Goal: Information Seeking & Learning: Learn about a topic

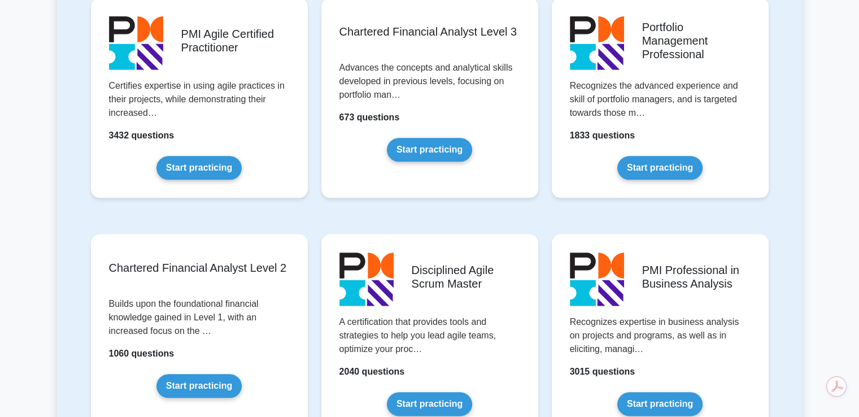
scroll to position [1175, 0]
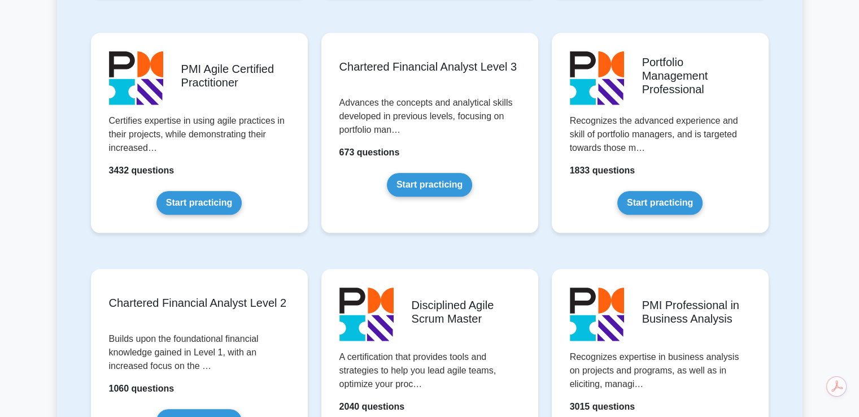
drag, startPoint x: 865, startPoint y: 40, endPoint x: 852, endPoint y: 161, distance: 122.2
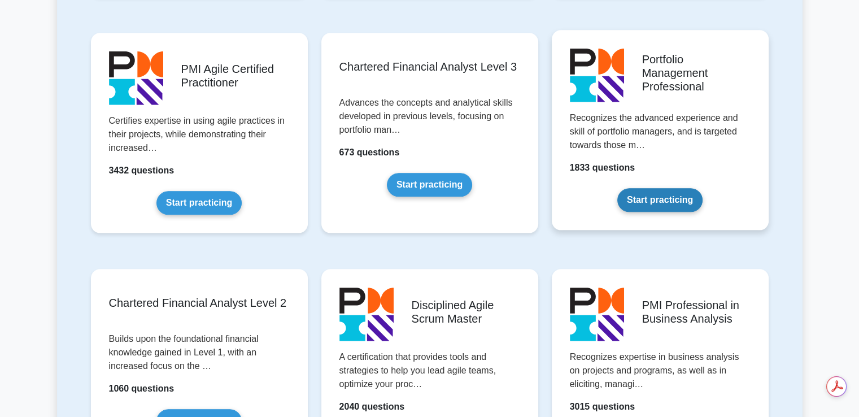
click at [629, 195] on link "Start practicing" at bounding box center [659, 200] width 85 height 24
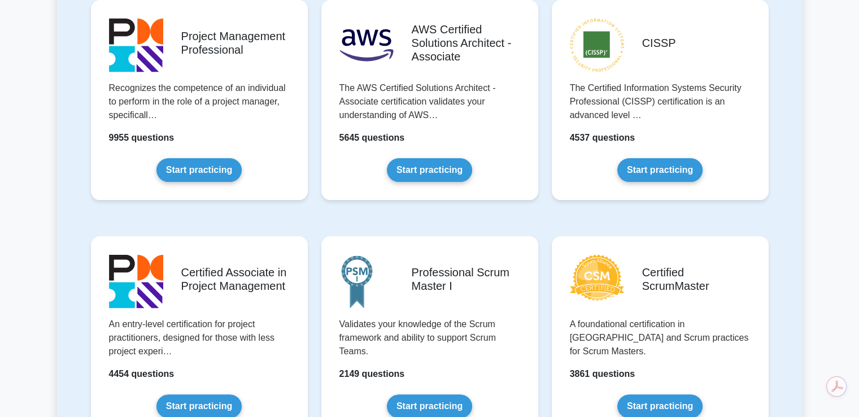
scroll to position [246, 0]
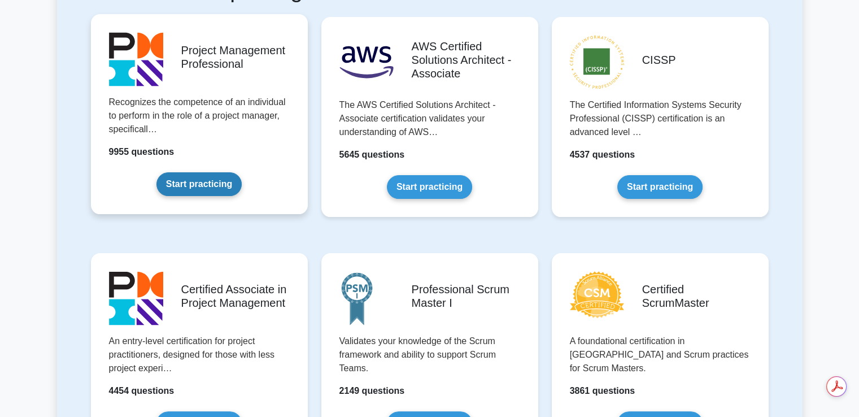
click at [242, 172] on link "Start practicing" at bounding box center [198, 184] width 85 height 24
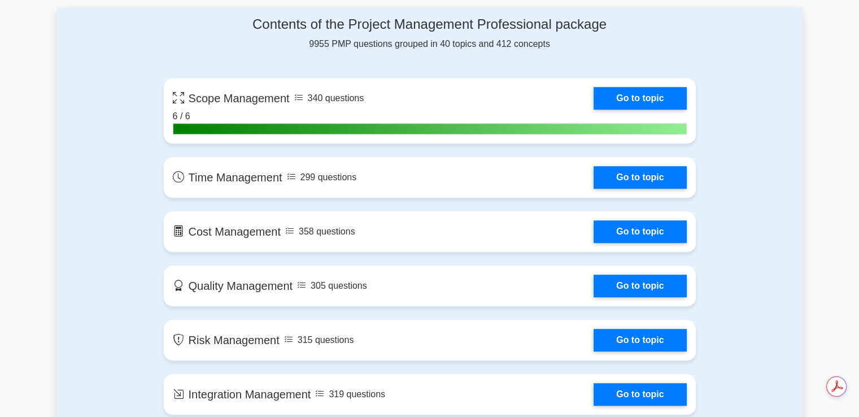
scroll to position [806, 0]
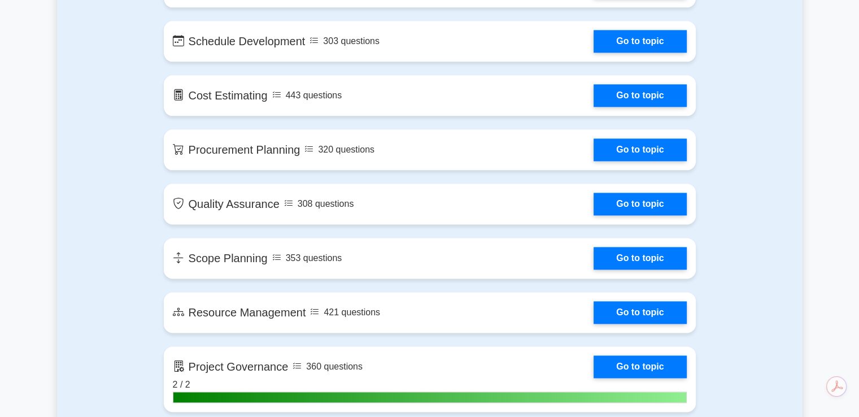
drag, startPoint x: 867, startPoint y: 28, endPoint x: 867, endPoint y: 152, distance: 124.2
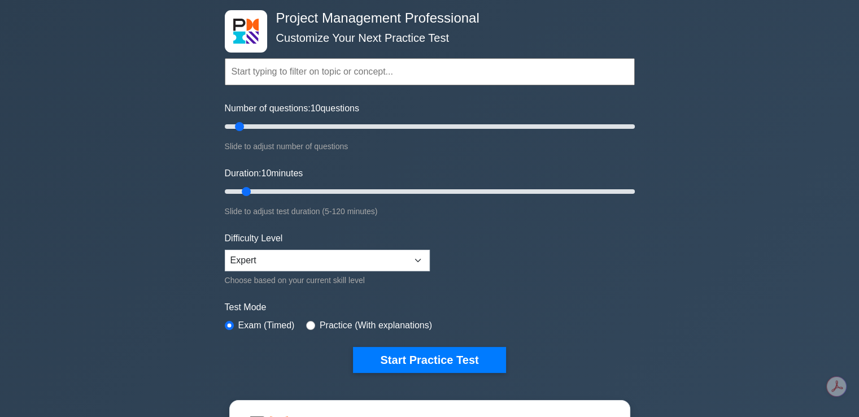
scroll to position [0, 0]
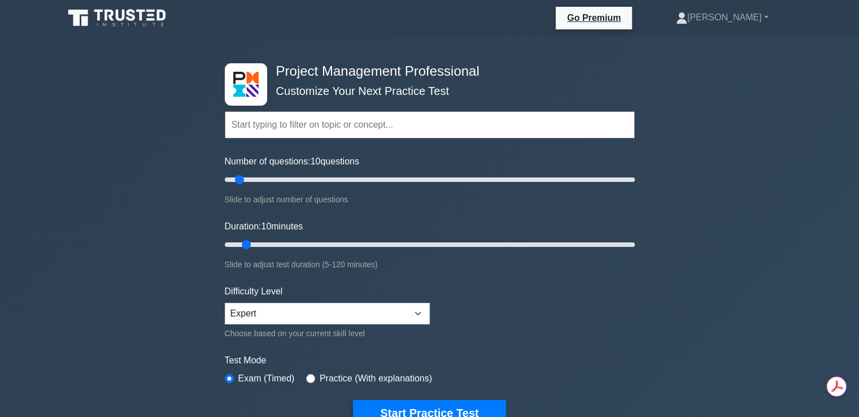
click at [353, 120] on input "text" at bounding box center [430, 124] width 410 height 27
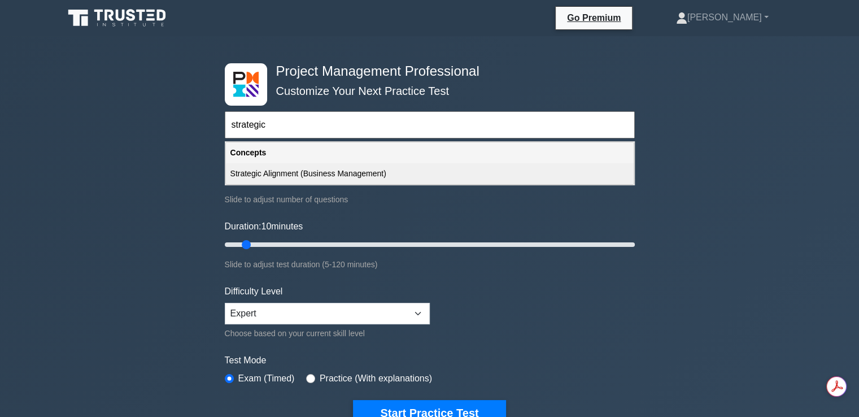
click at [311, 174] on div "Strategic Alignment (Business Management)" at bounding box center [430, 173] width 408 height 21
type input "Strategic Alignment (Business Management)"
